Goal: Task Accomplishment & Management: Use online tool/utility

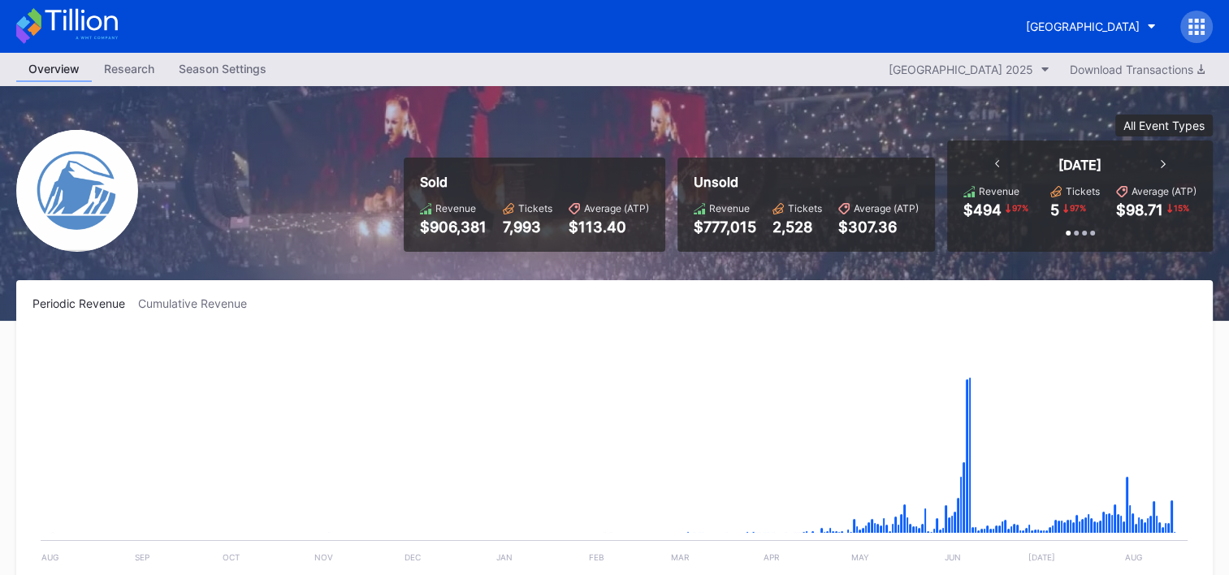
scroll to position [1636, 0]
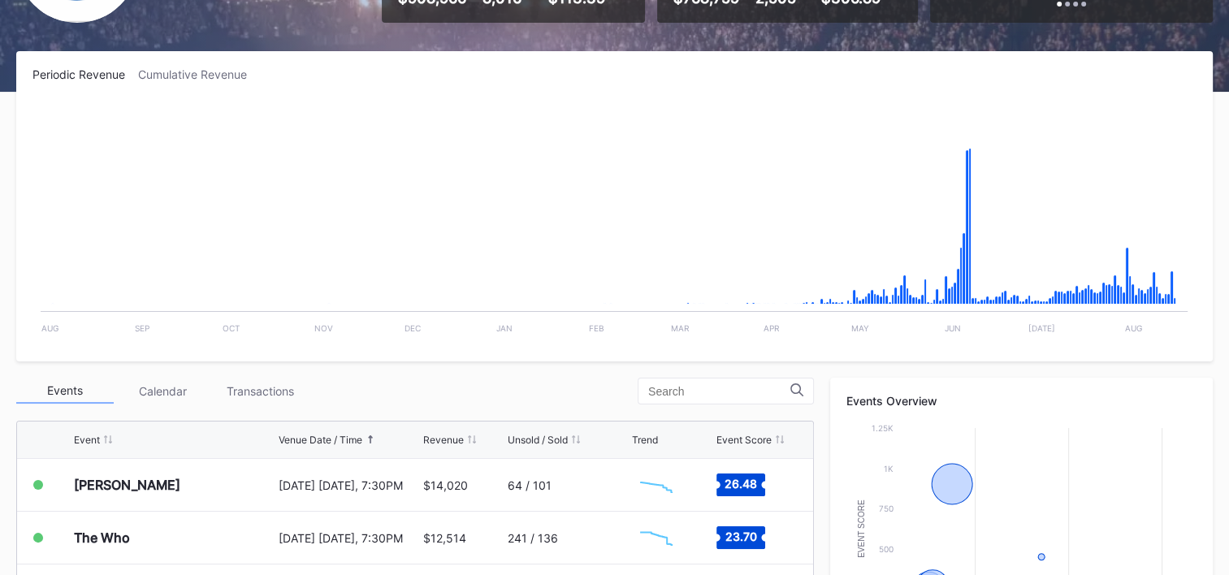
scroll to position [244, 0]
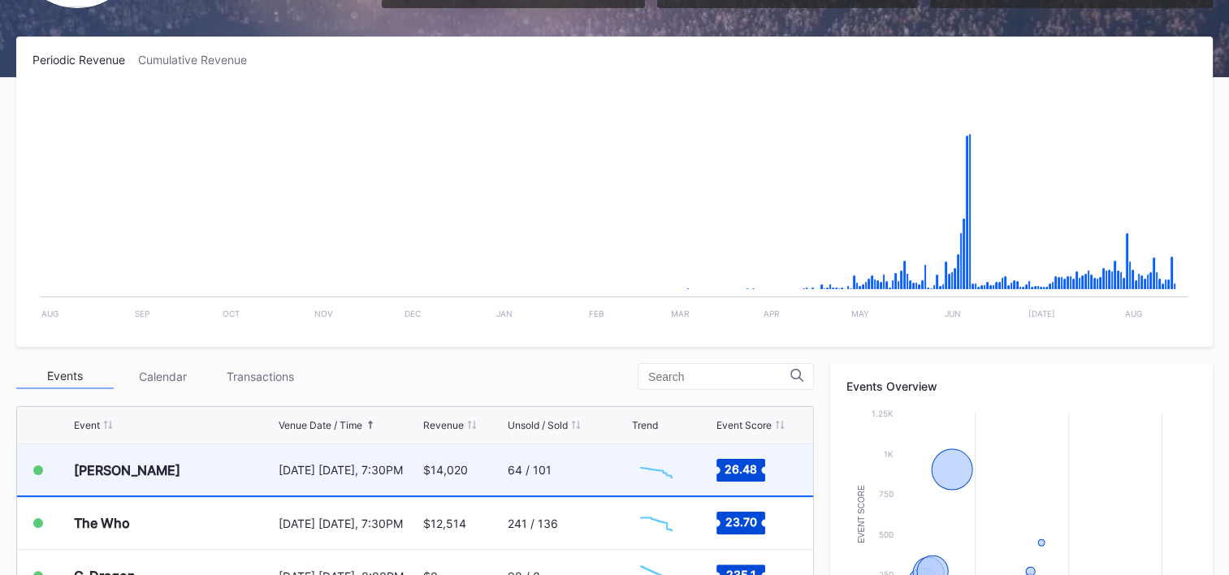
click at [567, 461] on div "64 / 101" at bounding box center [567, 469] width 120 height 51
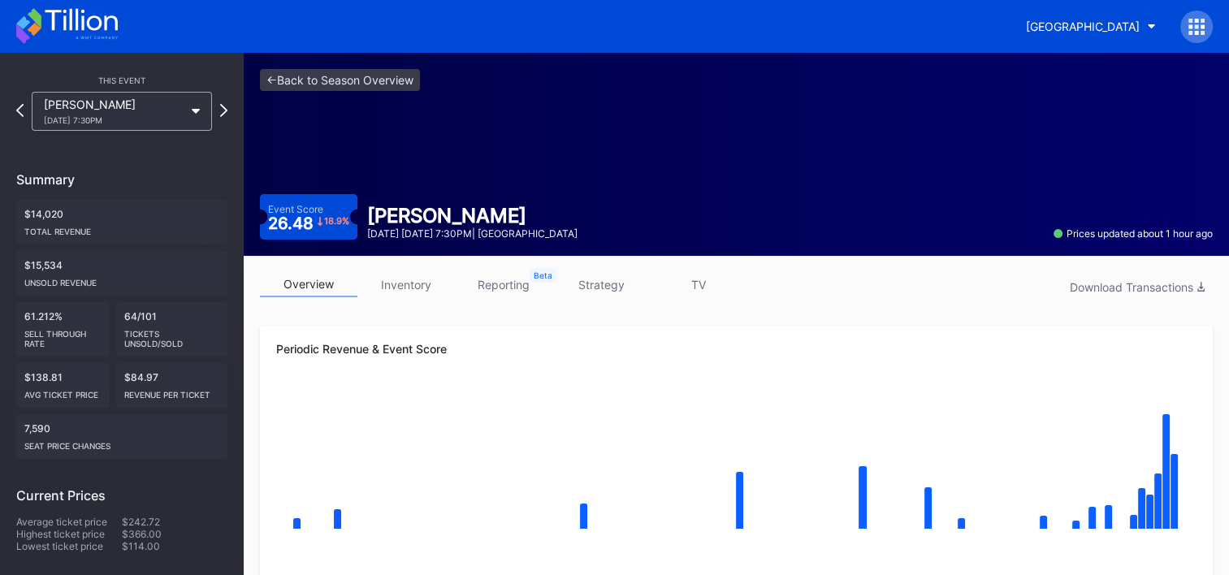
click at [592, 277] on link "strategy" at bounding box center [600, 284] width 97 height 25
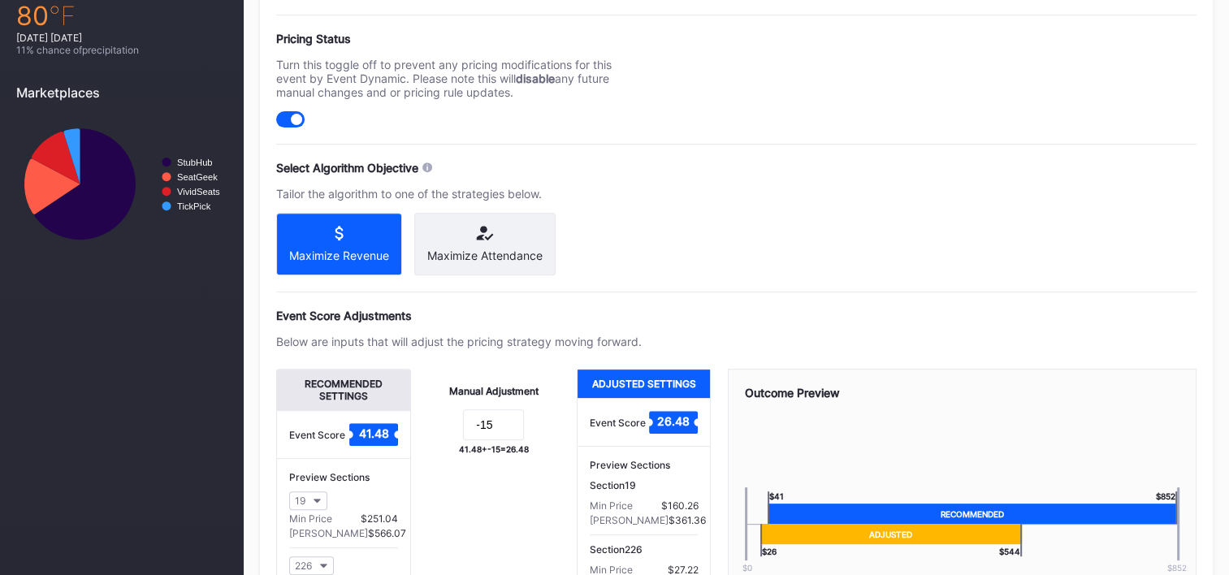
scroll to position [625, 0]
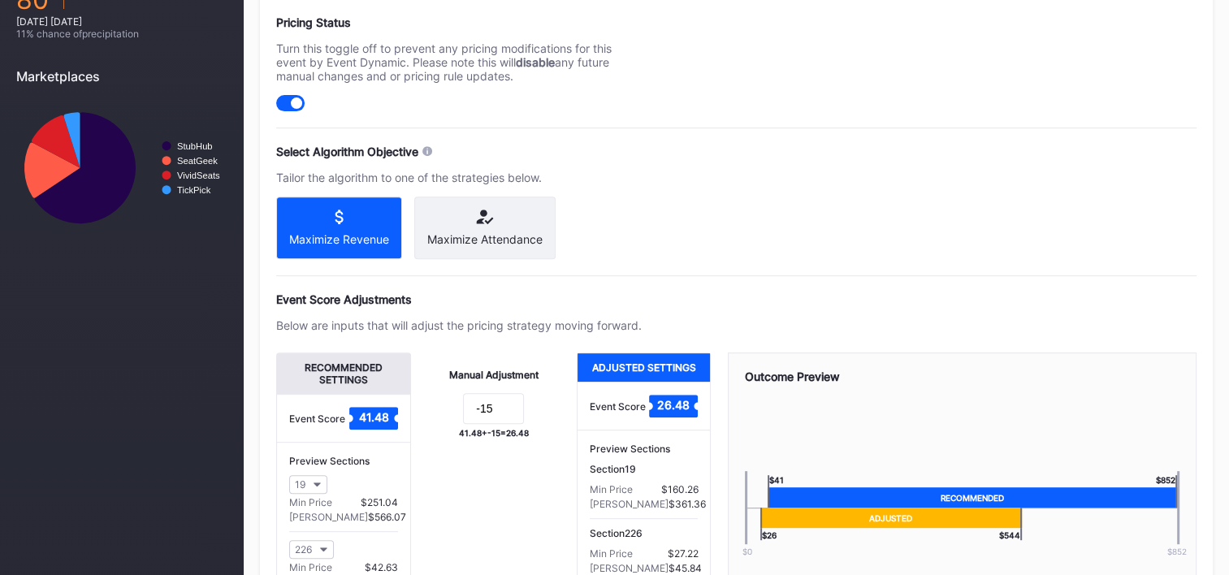
click at [482, 225] on div "Maximize Attendance" at bounding box center [484, 227] width 141 height 63
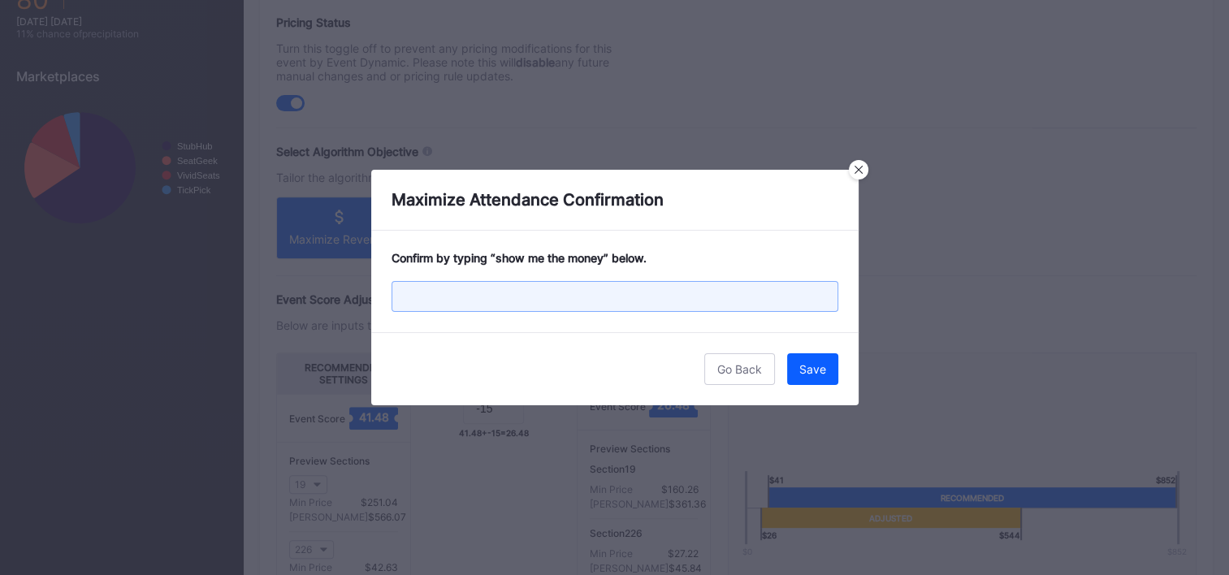
click at [708, 301] on input "text" at bounding box center [614, 296] width 447 height 31
type input "show me the money"
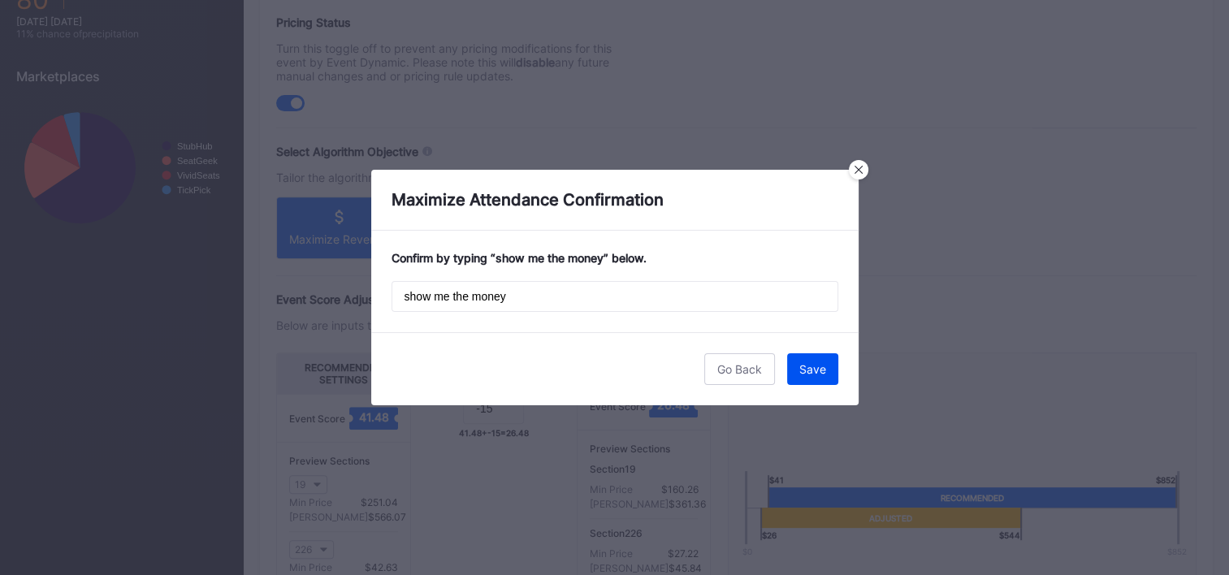
click at [812, 362] on div "Save" at bounding box center [812, 369] width 27 height 14
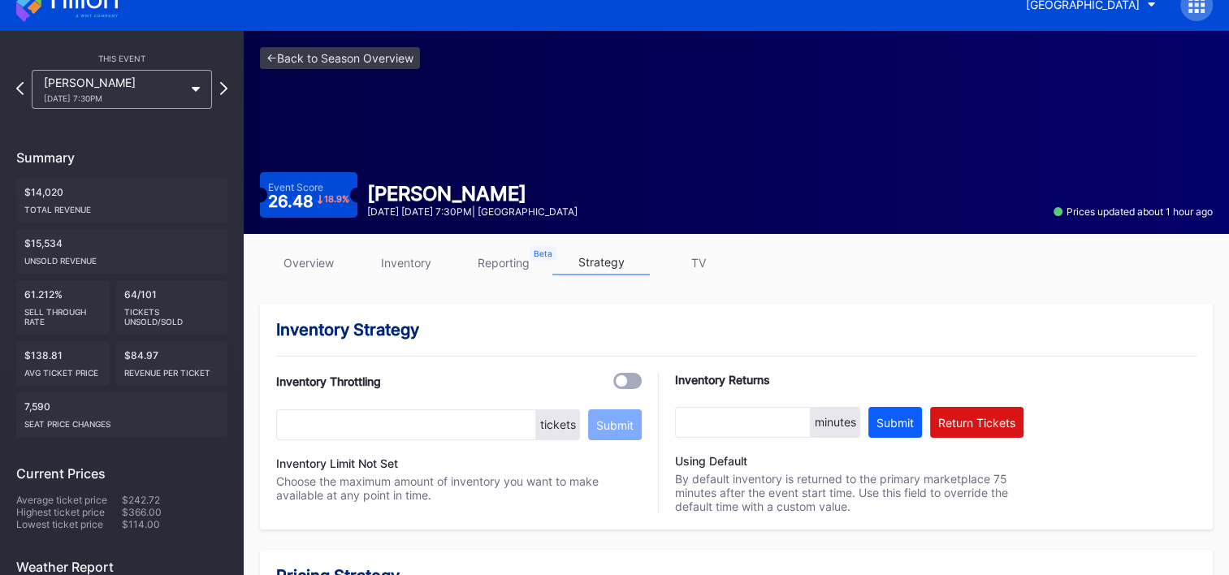
scroll to position [0, 0]
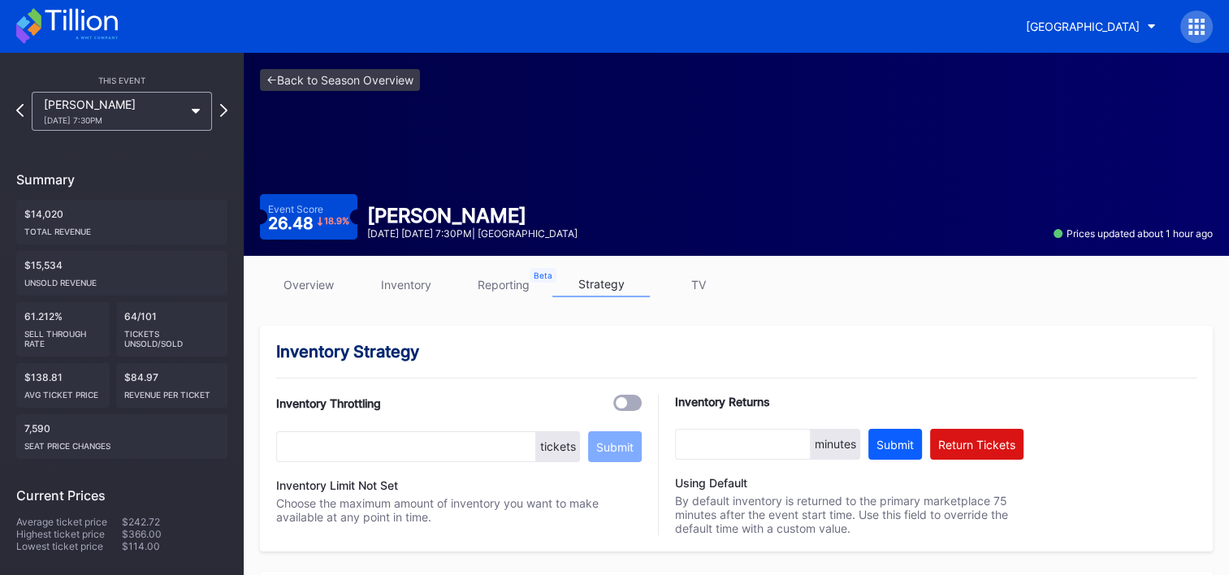
click at [71, 26] on icon at bounding box center [81, 20] width 72 height 22
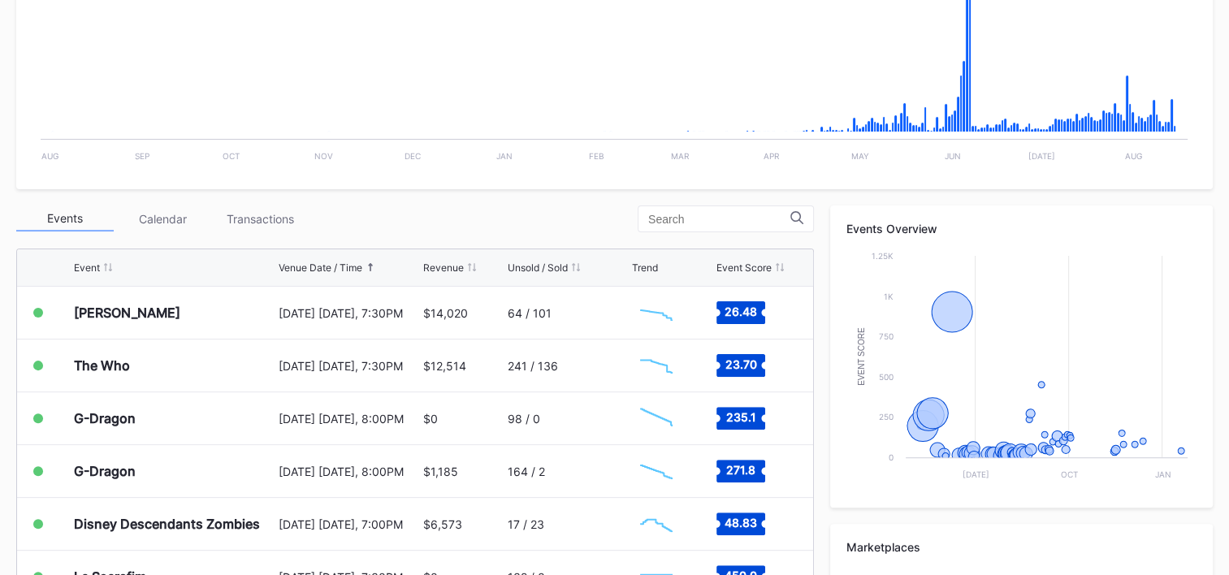
scroll to position [406, 0]
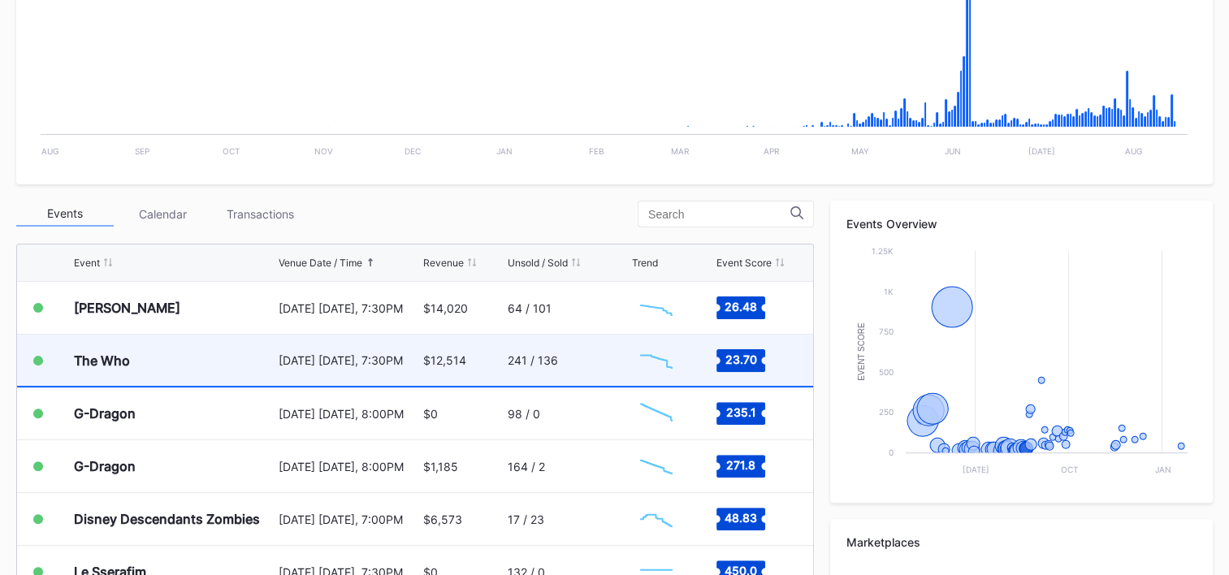
click at [583, 352] on div "241 / 136" at bounding box center [567, 360] width 120 height 51
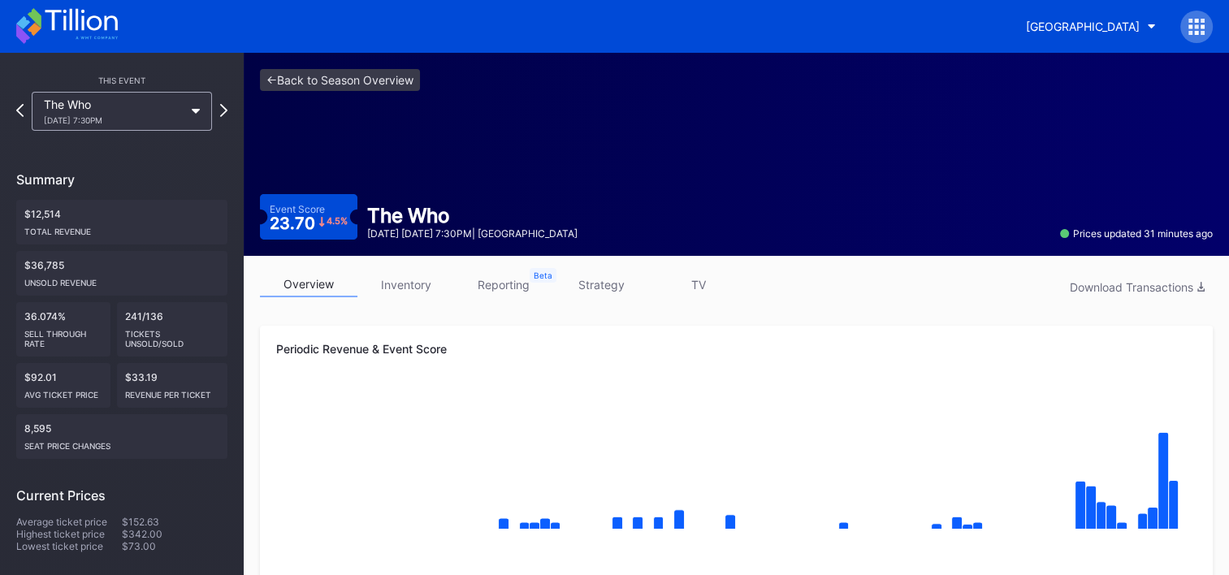
click at [616, 287] on link "strategy" at bounding box center [600, 284] width 97 height 25
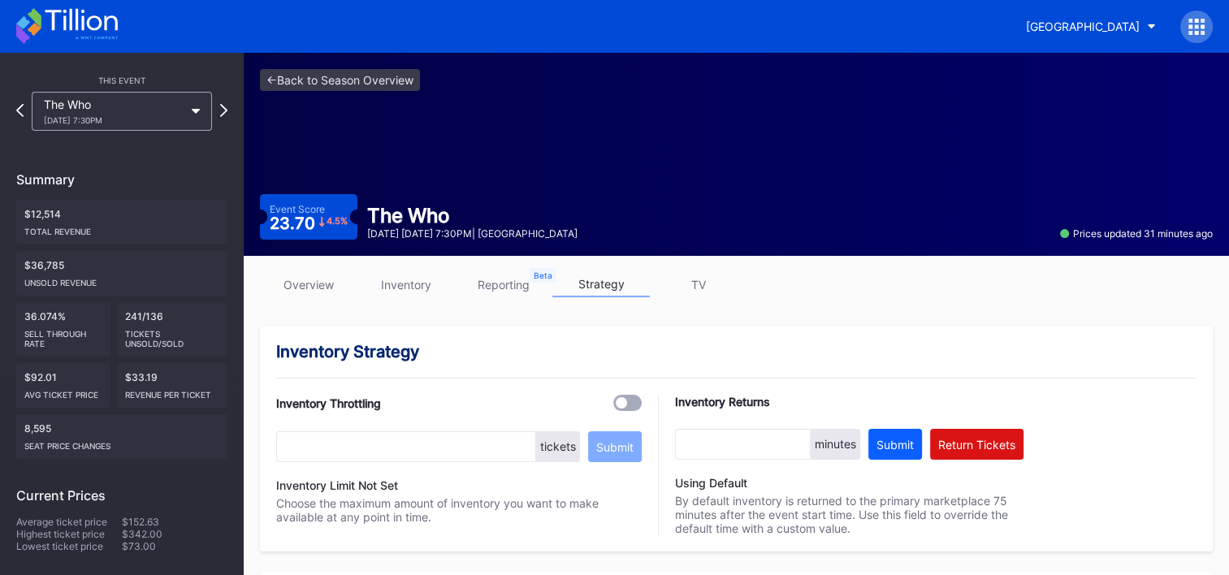
click at [317, 283] on link "overview" at bounding box center [308, 284] width 97 height 25
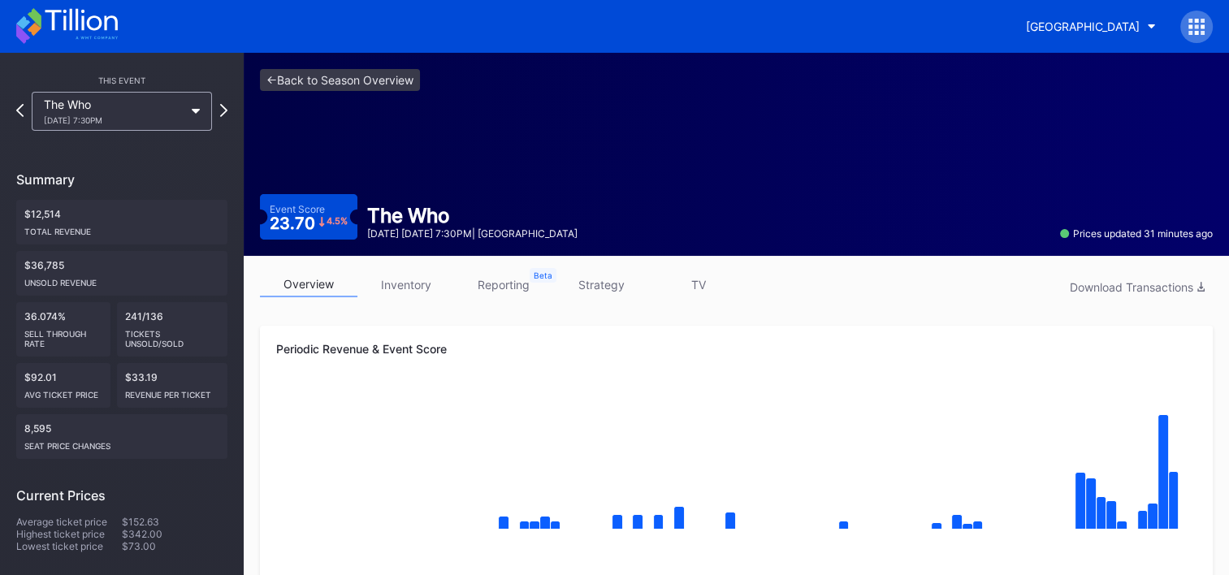
click at [98, 19] on icon at bounding box center [81, 20] width 72 height 22
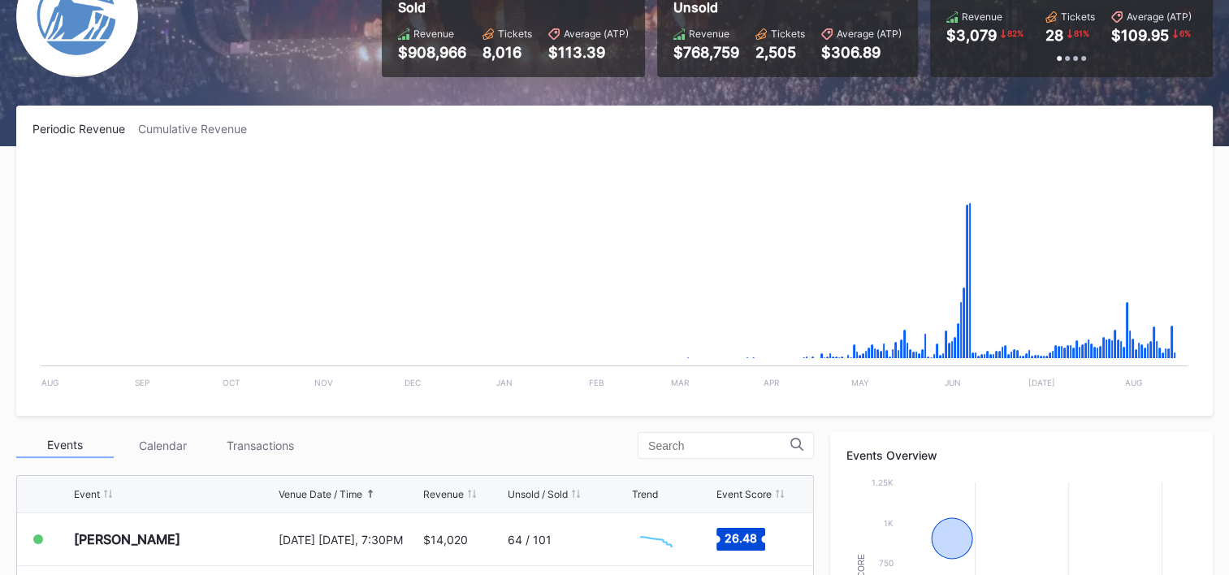
scroll to position [406, 0]
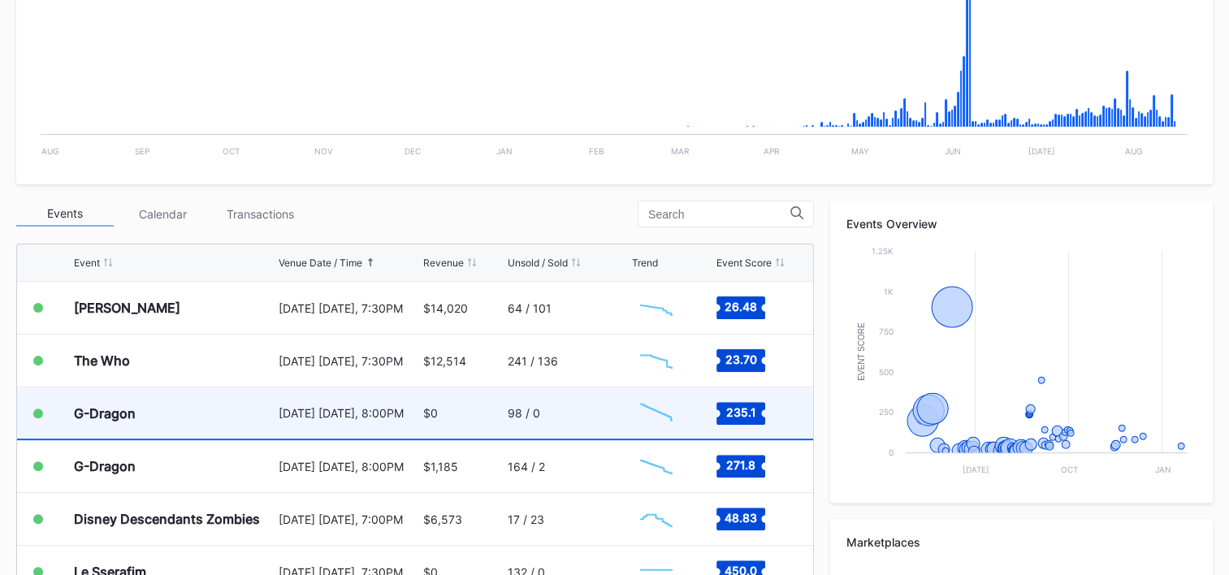
click at [615, 412] on div "98 / 0" at bounding box center [567, 412] width 120 height 51
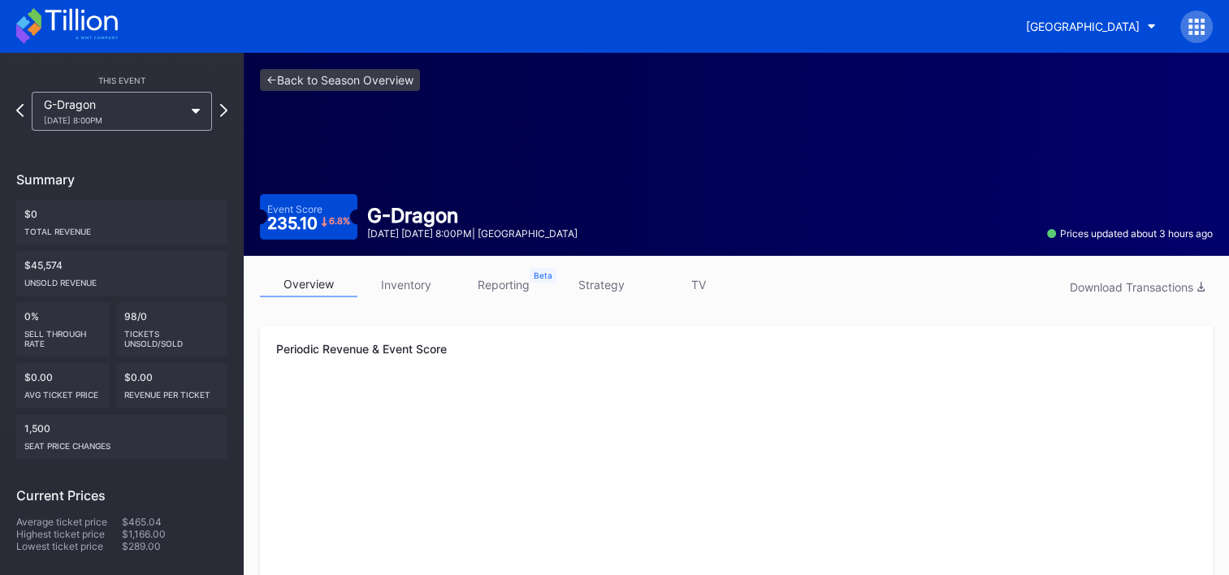
click at [581, 286] on link "strategy" at bounding box center [600, 284] width 97 height 25
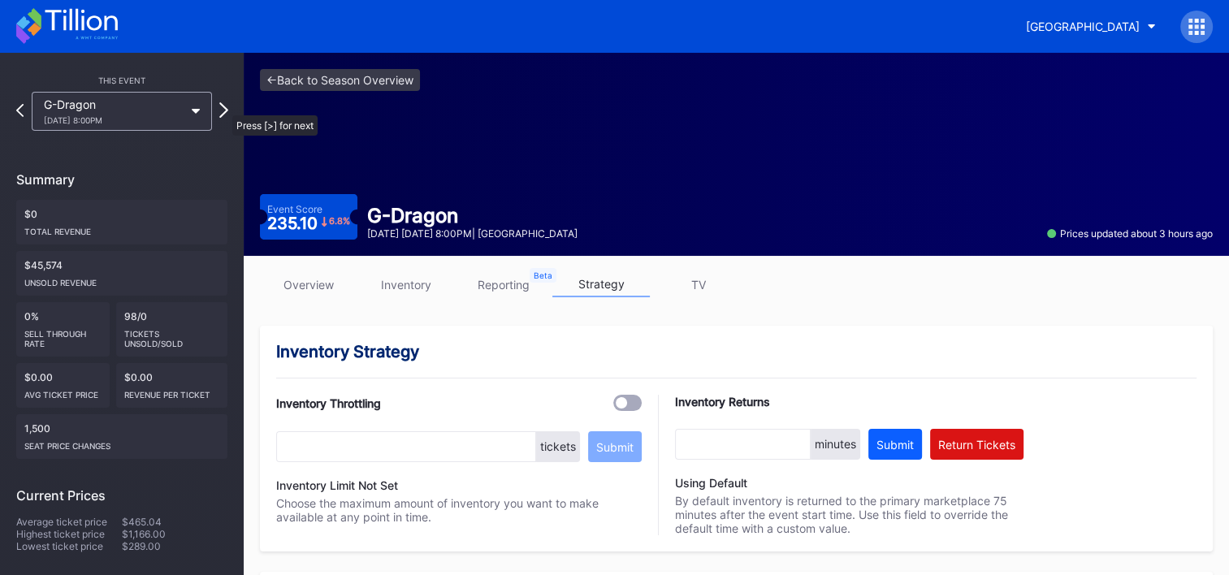
click at [224, 107] on icon at bounding box center [223, 109] width 9 height 15
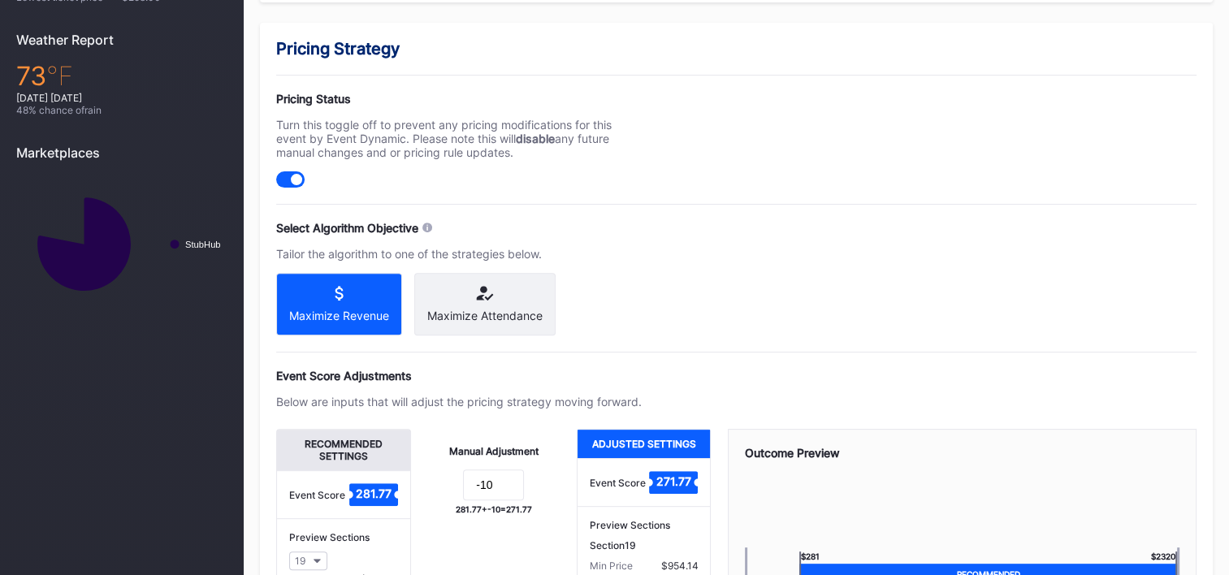
scroll to position [650, 0]
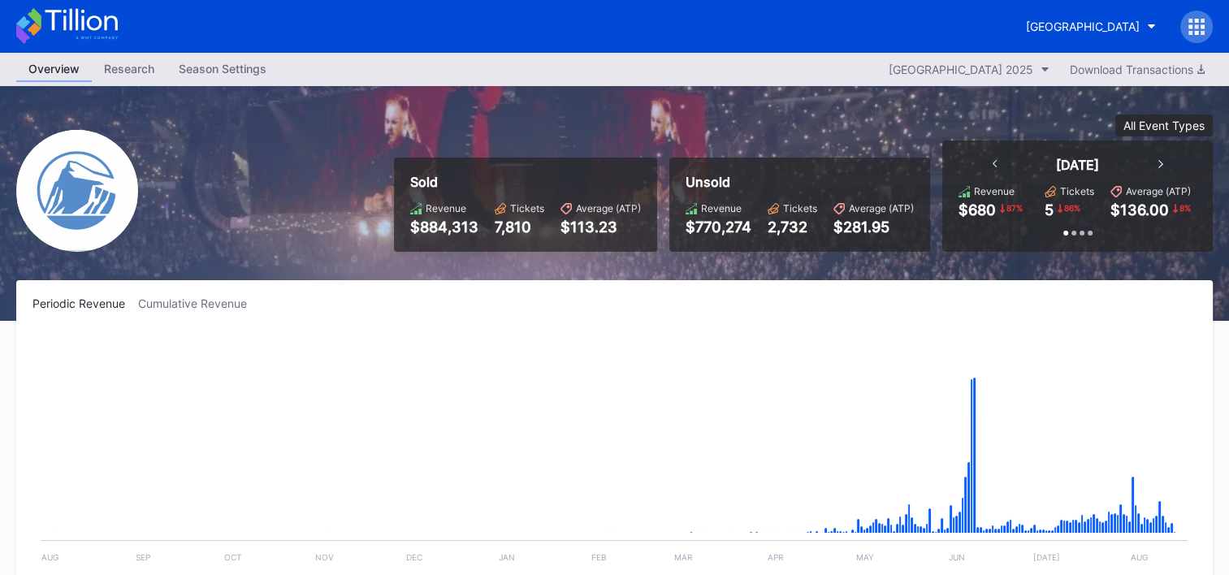
scroll to position [1583, 0]
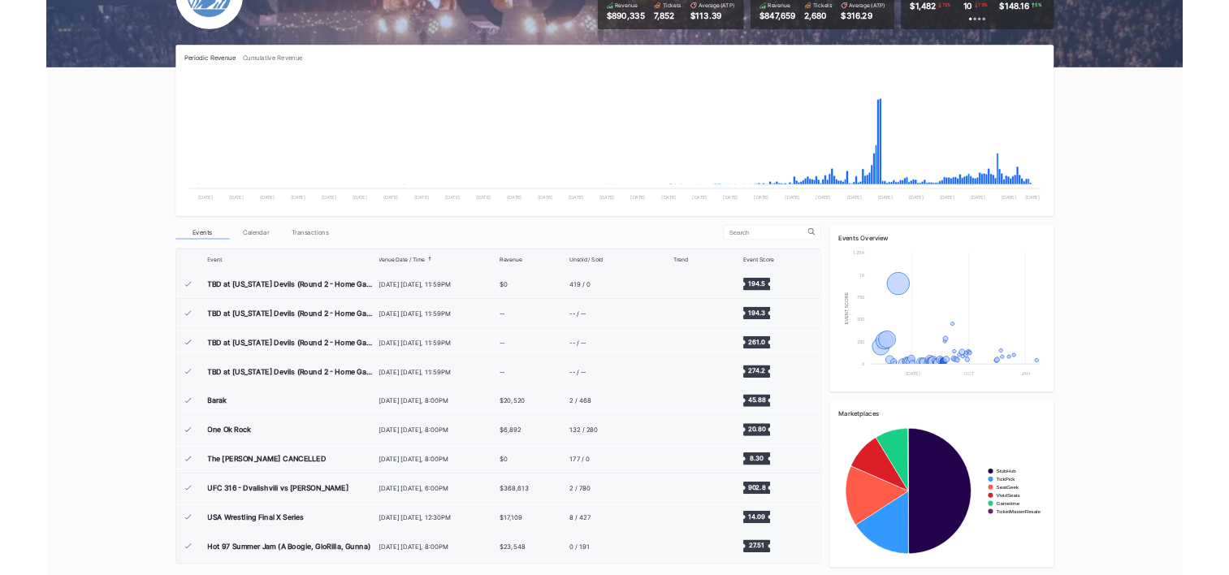
scroll to position [1583, 0]
